Goal: Navigation & Orientation: Understand site structure

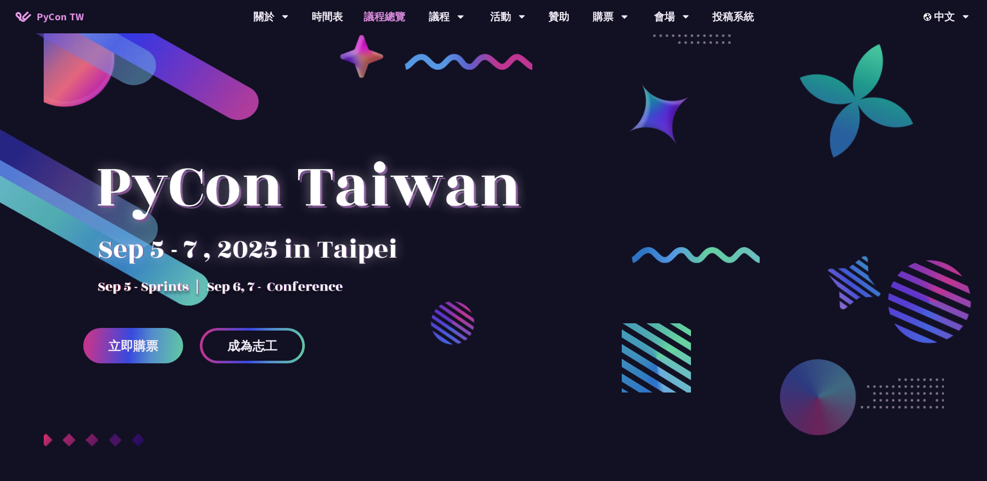
click at [372, 15] on link "議程總覽" at bounding box center [384, 16] width 62 height 33
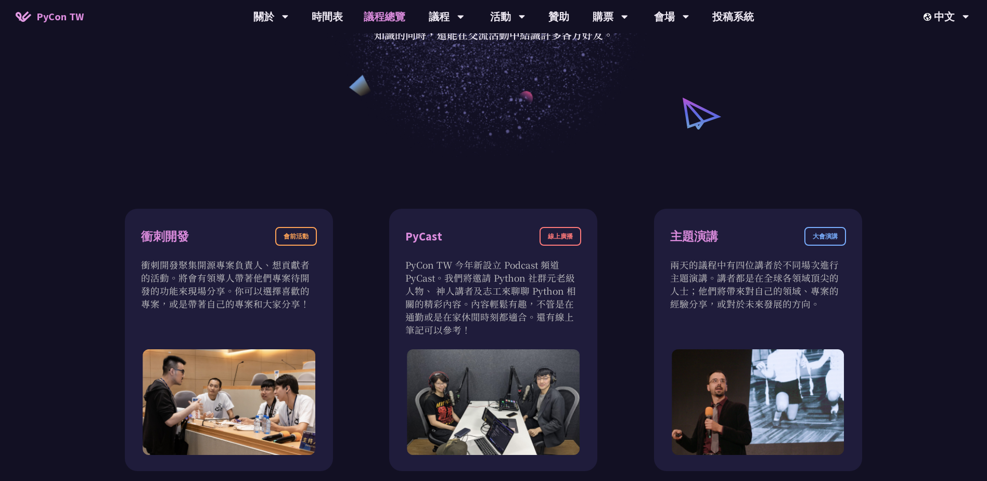
scroll to position [217, 0]
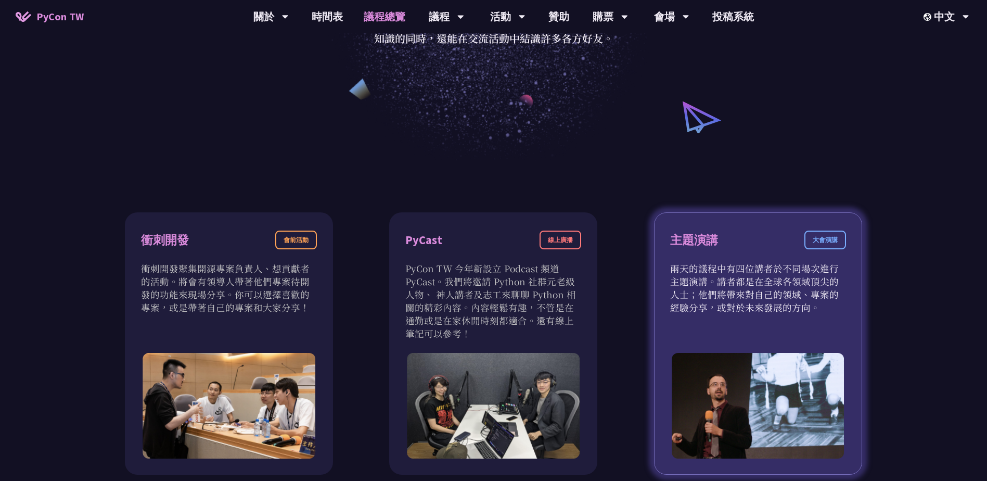
click at [778, 252] on div "主題演講 大會演講" at bounding box center [758, 246] width 176 height 31
click at [815, 244] on div "大會演講" at bounding box center [826, 240] width 42 height 19
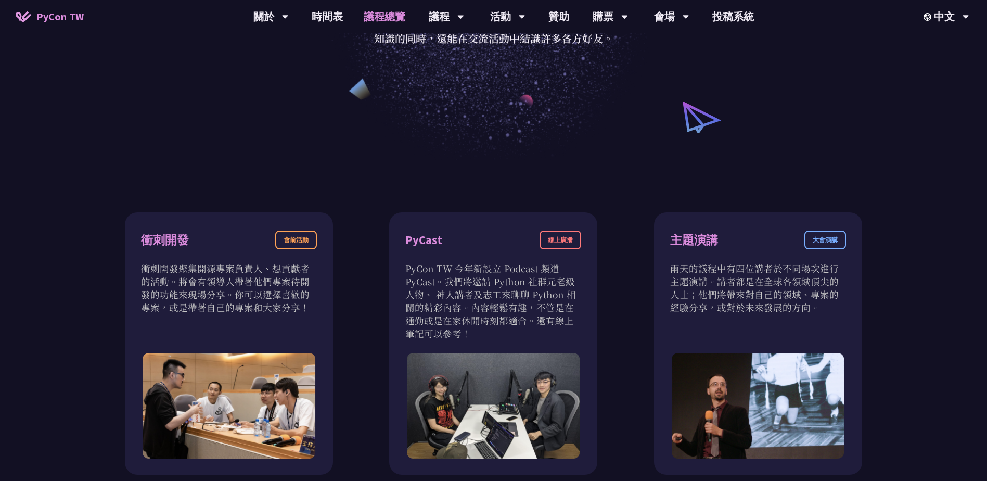
drag, startPoint x: 712, startPoint y: 245, endPoint x: 526, endPoint y: 140, distance: 212.8
click at [711, 243] on div "主題演講 大會演講" at bounding box center [758, 246] width 176 height 31
click at [323, 23] on link "時間表" at bounding box center [327, 16] width 52 height 33
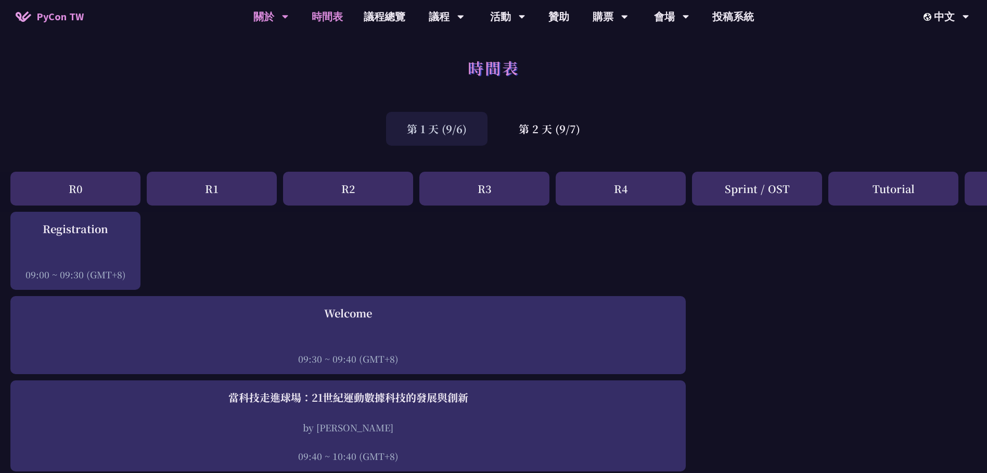
click at [271, 13] on div "關於" at bounding box center [270, 16] width 35 height 33
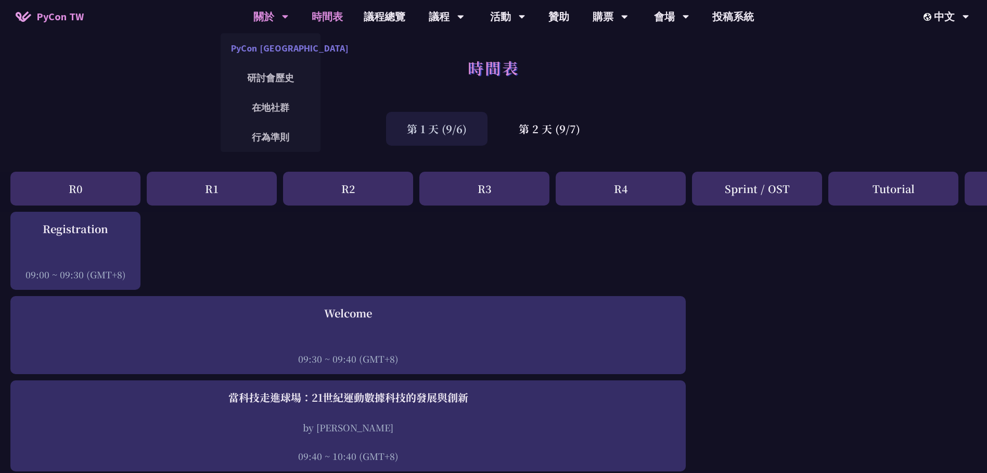
click at [281, 48] on link "PyCon [GEOGRAPHIC_DATA]" at bounding box center [271, 48] width 100 height 24
